Goal: Task Accomplishment & Management: Manage account settings

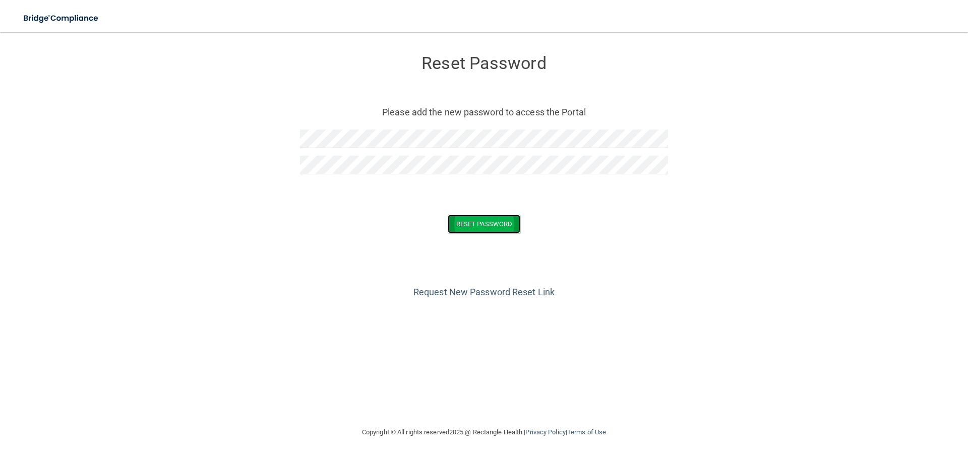
click at [470, 225] on button "Reset Password" at bounding box center [484, 224] width 73 height 19
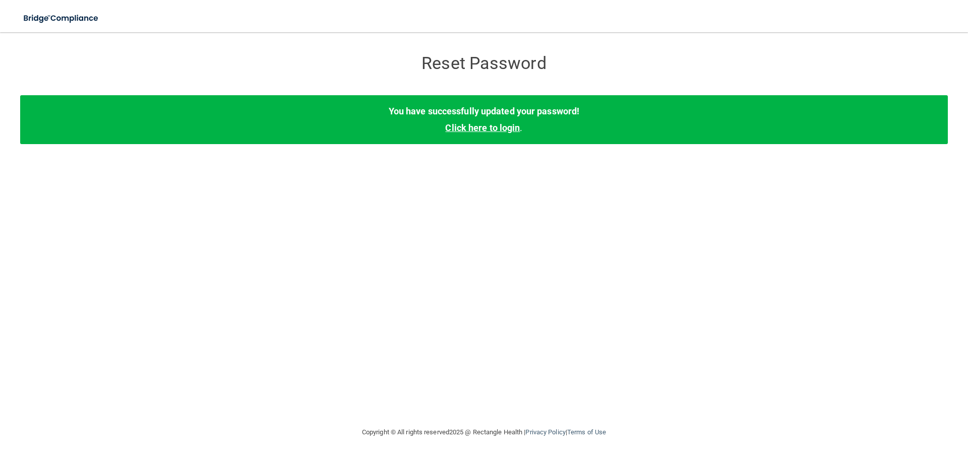
click at [480, 130] on link "Click here to login" at bounding box center [482, 128] width 75 height 11
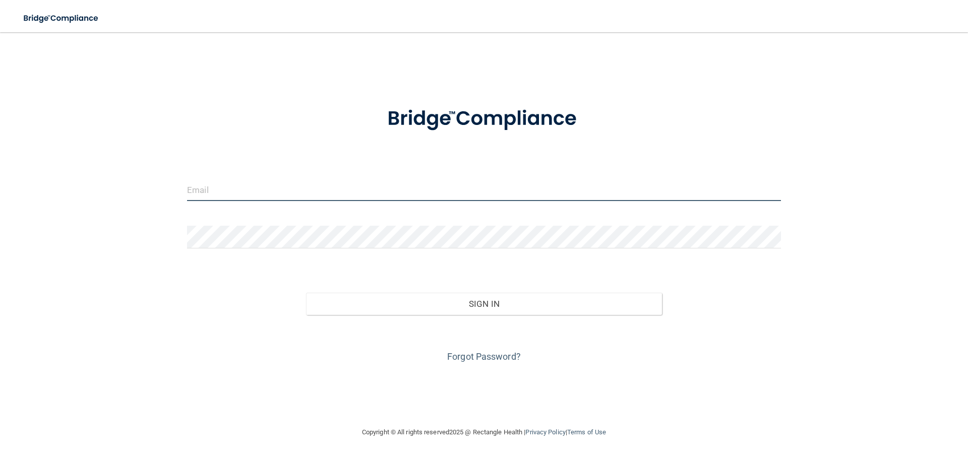
click at [220, 184] on input "email" at bounding box center [484, 189] width 594 height 23
type input "[EMAIL_ADDRESS][DOMAIN_NAME]"
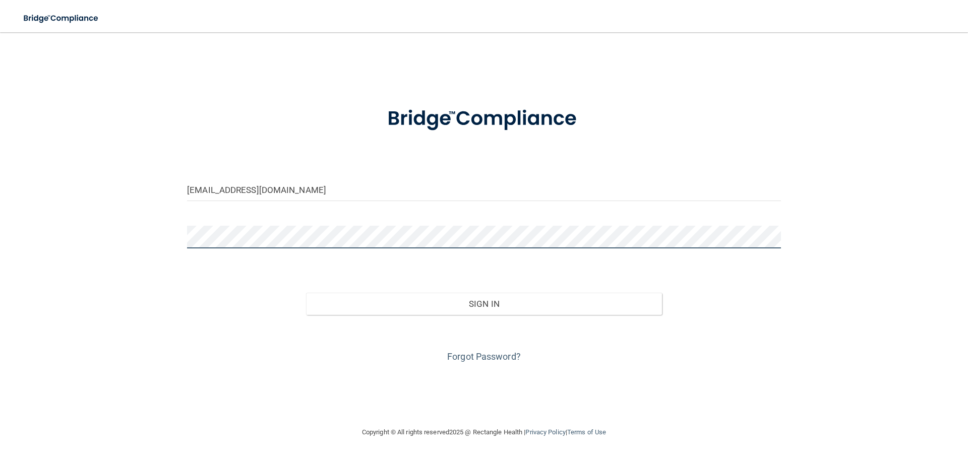
click at [306, 293] on button "Sign In" at bounding box center [484, 304] width 356 height 22
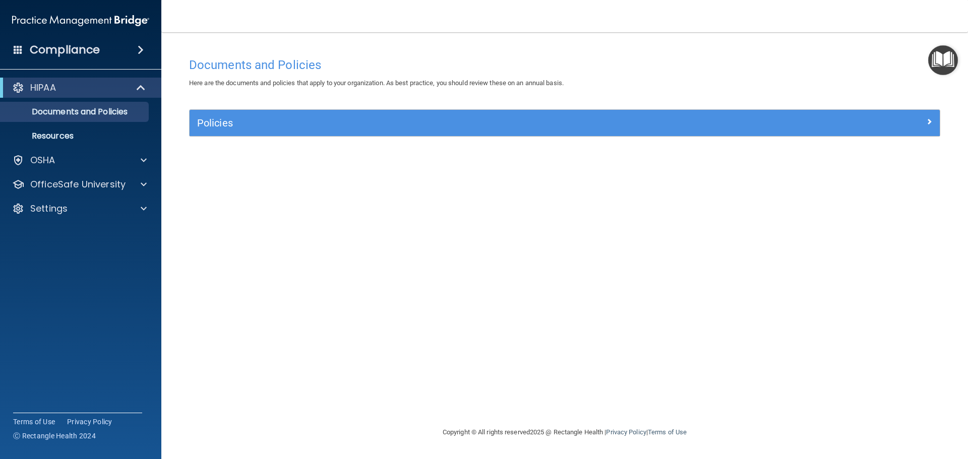
click at [15, 51] on span at bounding box center [18, 49] width 9 height 9
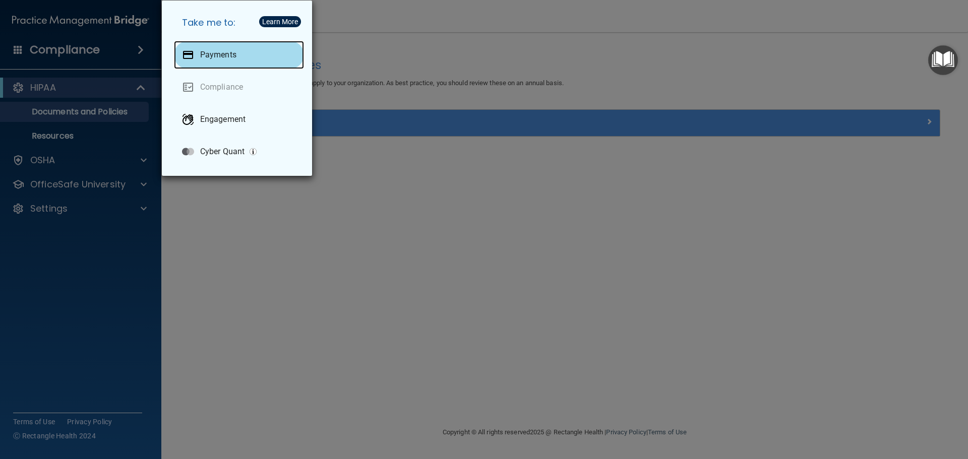
click at [208, 48] on div "Payments" at bounding box center [239, 55] width 130 height 28
click at [205, 52] on p "Payments" at bounding box center [218, 55] width 36 height 10
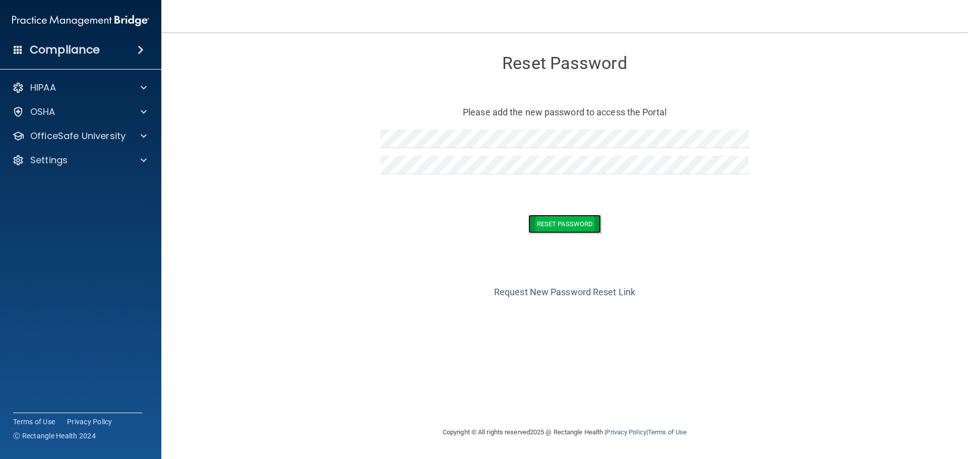
click at [548, 227] on button "Reset Password" at bounding box center [564, 224] width 73 height 19
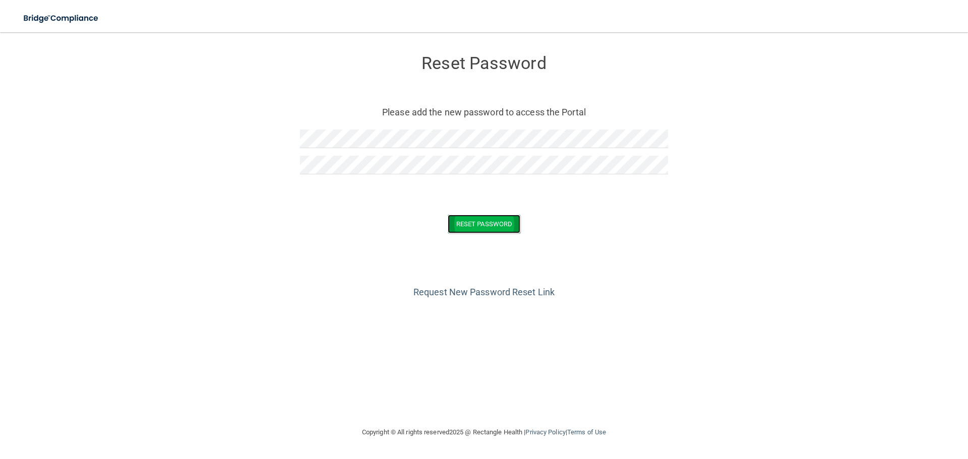
click at [465, 225] on button "Reset Password" at bounding box center [484, 224] width 73 height 19
click at [468, 227] on button "Reset Password" at bounding box center [484, 224] width 73 height 19
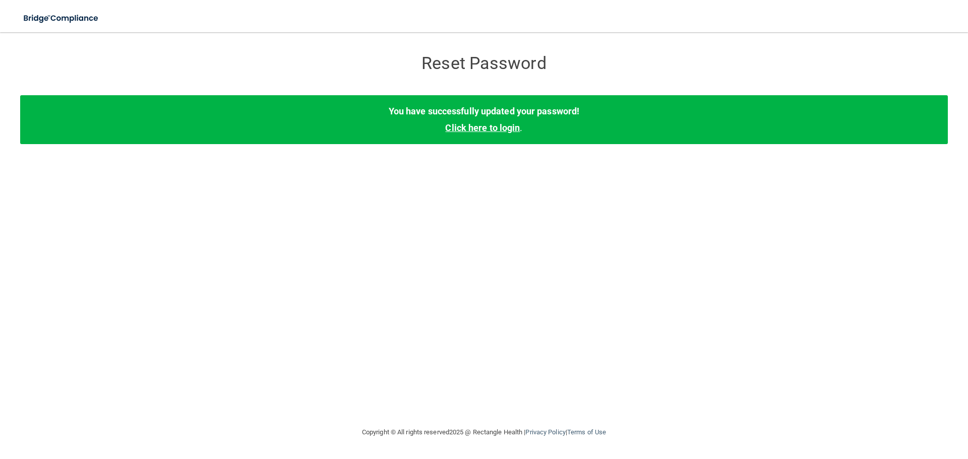
click at [472, 129] on link "Click here to login" at bounding box center [482, 128] width 75 height 11
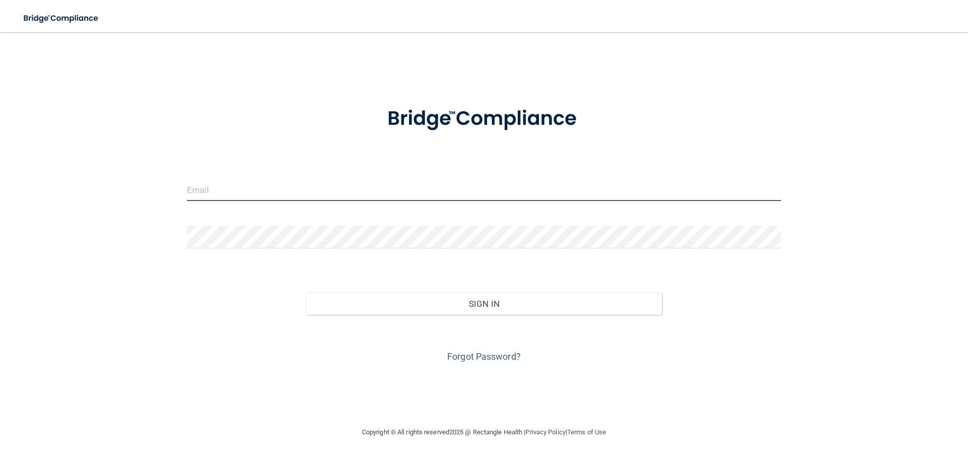
click at [206, 183] on input "email" at bounding box center [484, 189] width 594 height 23
type input "pnapules@gldpdental.com"
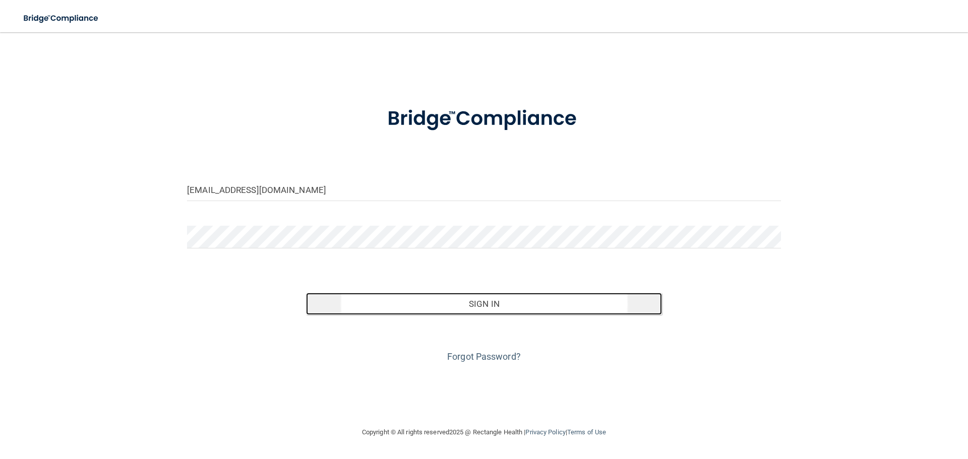
click at [482, 307] on button "Sign In" at bounding box center [484, 304] width 356 height 22
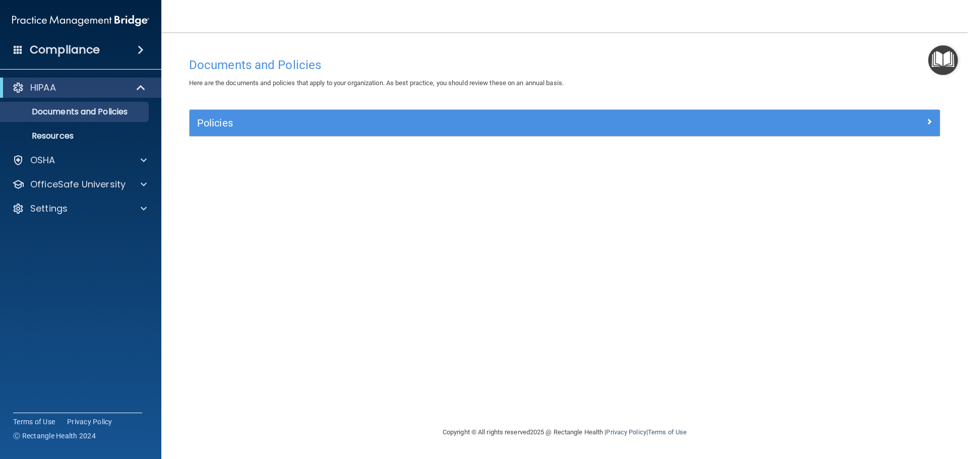
click at [54, 50] on h4 "Compliance" at bounding box center [65, 50] width 70 height 14
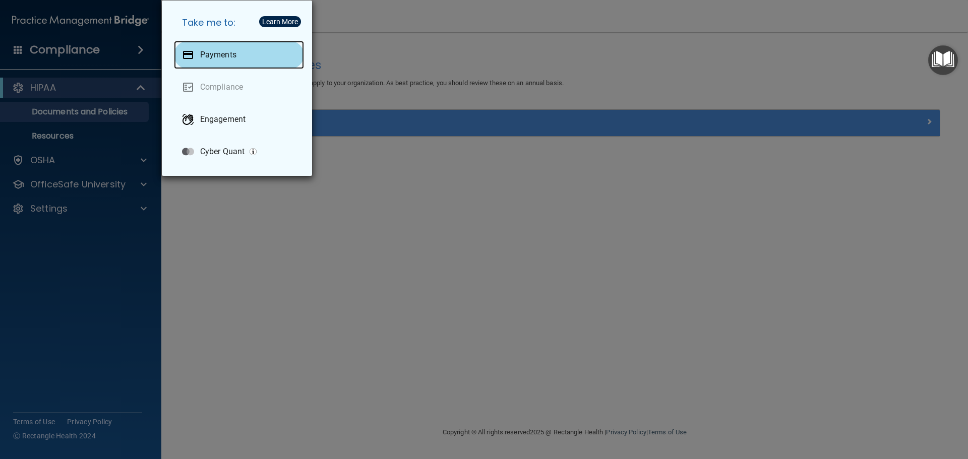
click at [201, 56] on p "Payments" at bounding box center [218, 55] width 36 height 10
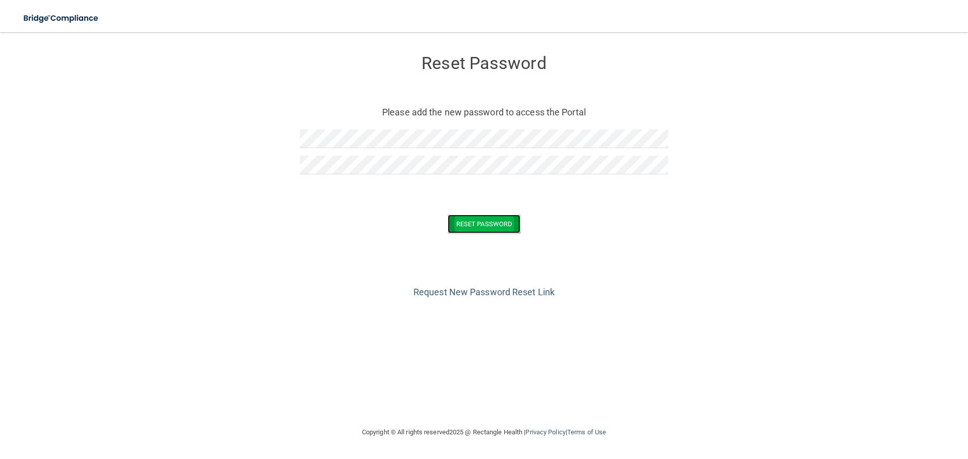
click at [482, 222] on button "Reset Password" at bounding box center [484, 224] width 73 height 19
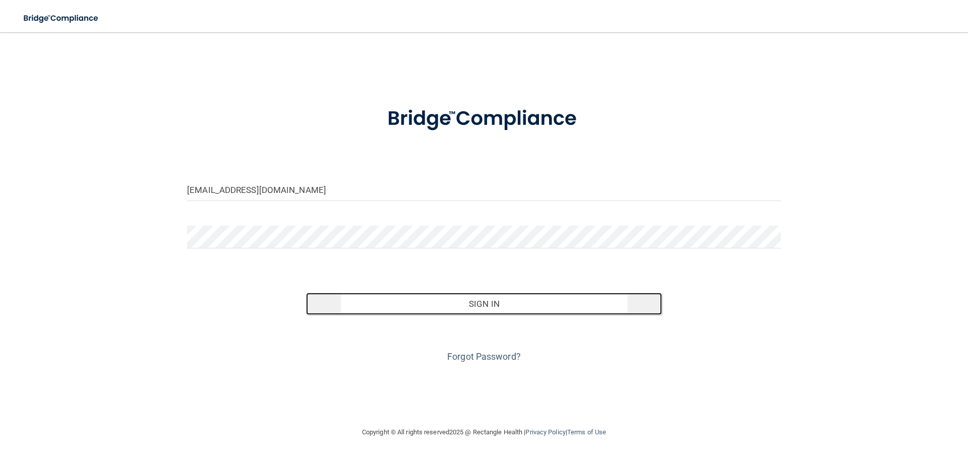
click at [495, 298] on button "Sign In" at bounding box center [484, 304] width 356 height 22
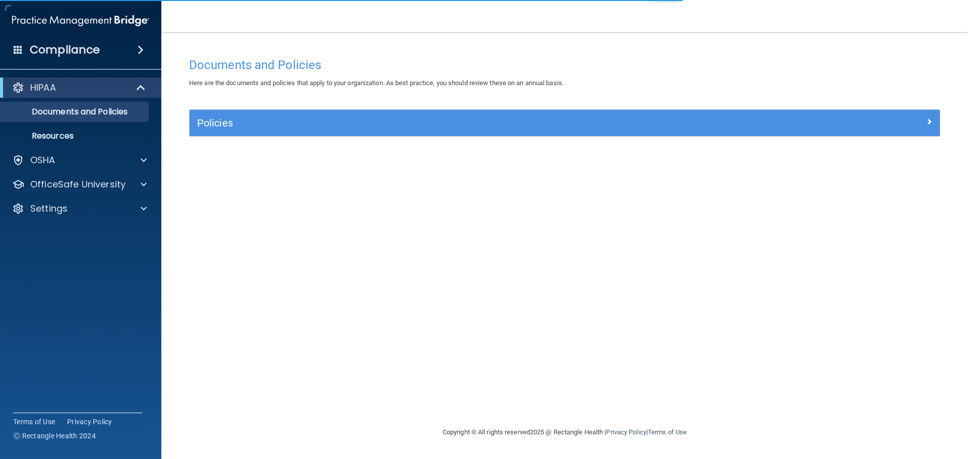
click at [141, 49] on span at bounding box center [141, 50] width 6 height 12
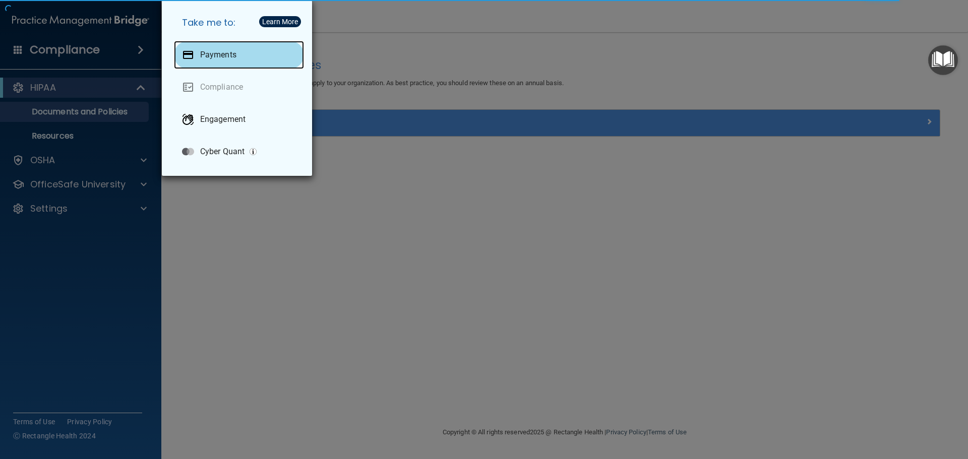
click at [226, 50] on p "Payments" at bounding box center [218, 55] width 36 height 10
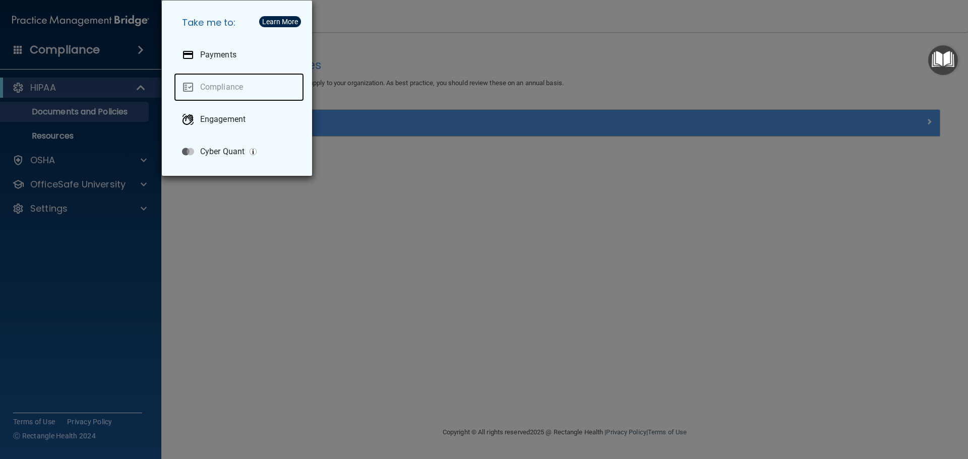
click at [223, 87] on link "Compliance" at bounding box center [239, 87] width 130 height 28
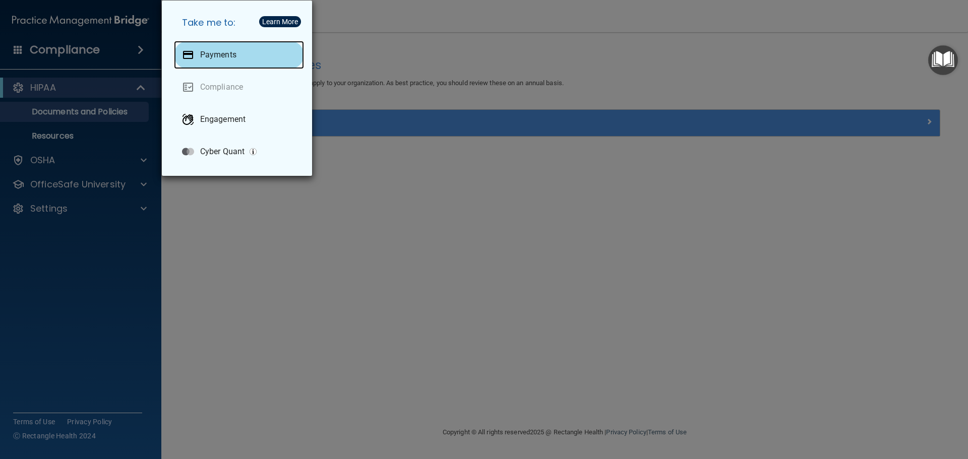
click at [224, 50] on p "Payments" at bounding box center [218, 55] width 36 height 10
